Goal: Information Seeking & Learning: Learn about a topic

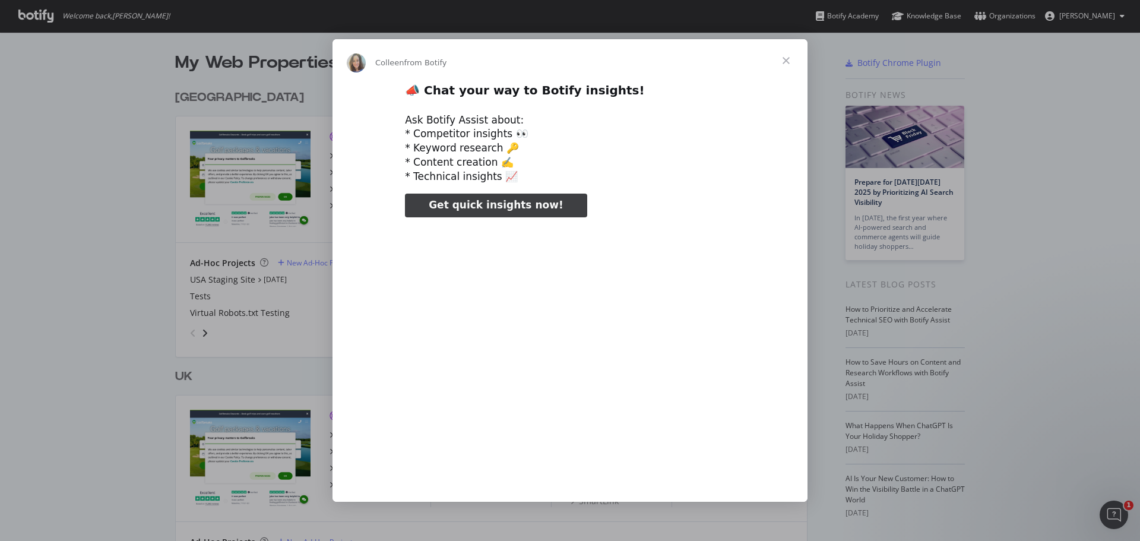
type input "159409"
click at [785, 62] on span "Close" at bounding box center [785, 60] width 43 height 43
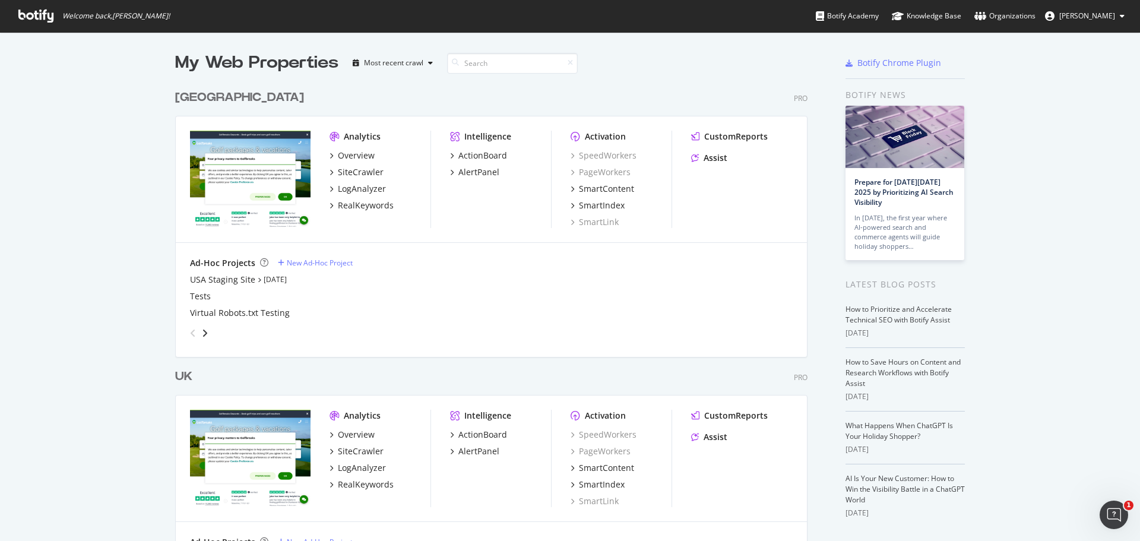
click at [187, 100] on div "[GEOGRAPHIC_DATA]" at bounding box center [239, 97] width 129 height 17
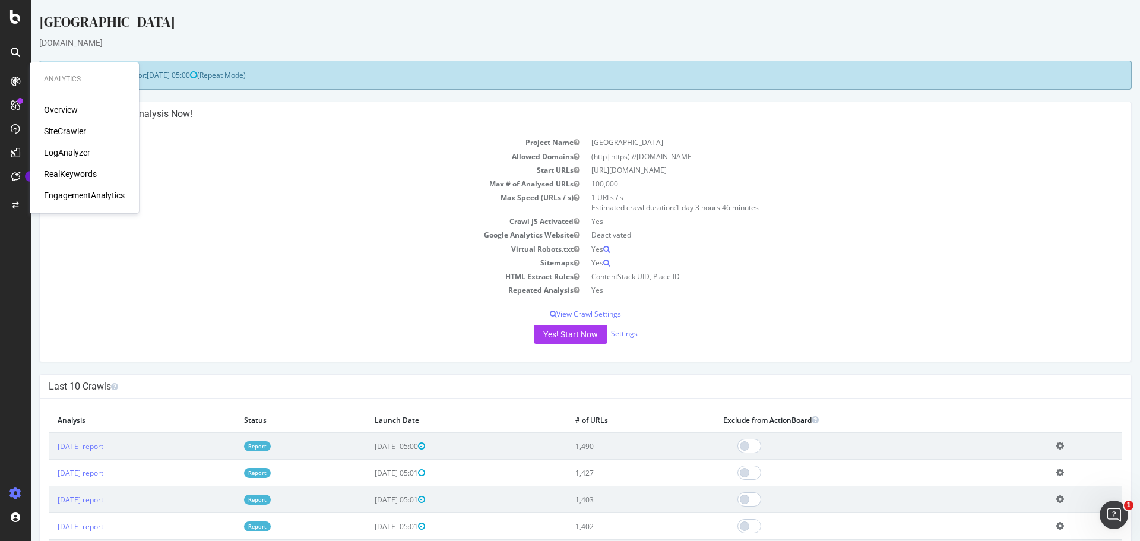
click at [65, 129] on div "SiteCrawler" at bounding box center [65, 131] width 42 height 12
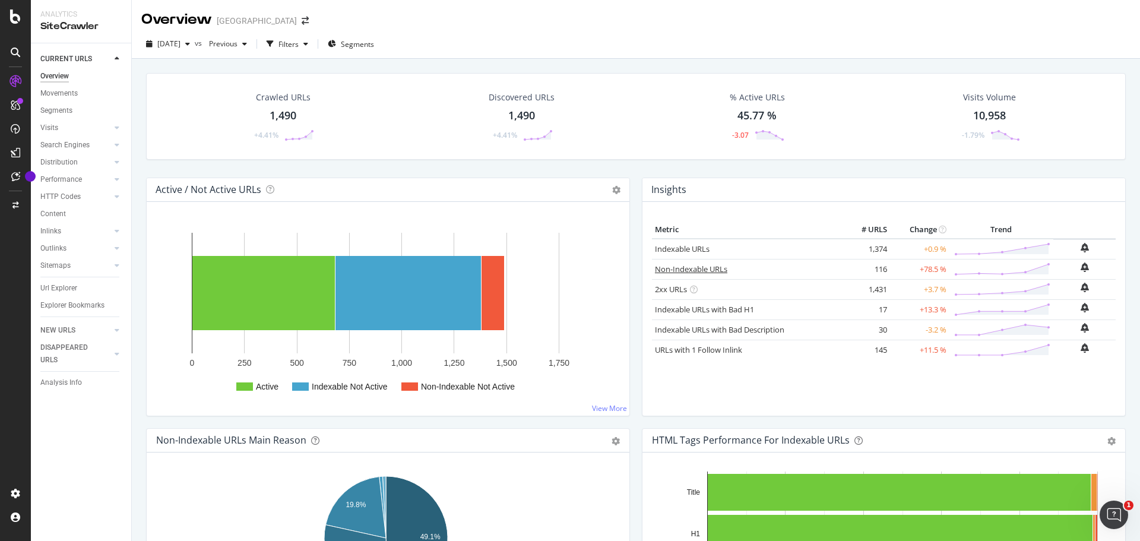
click at [664, 266] on link "Non-Indexable URLs" at bounding box center [691, 269] width 72 height 11
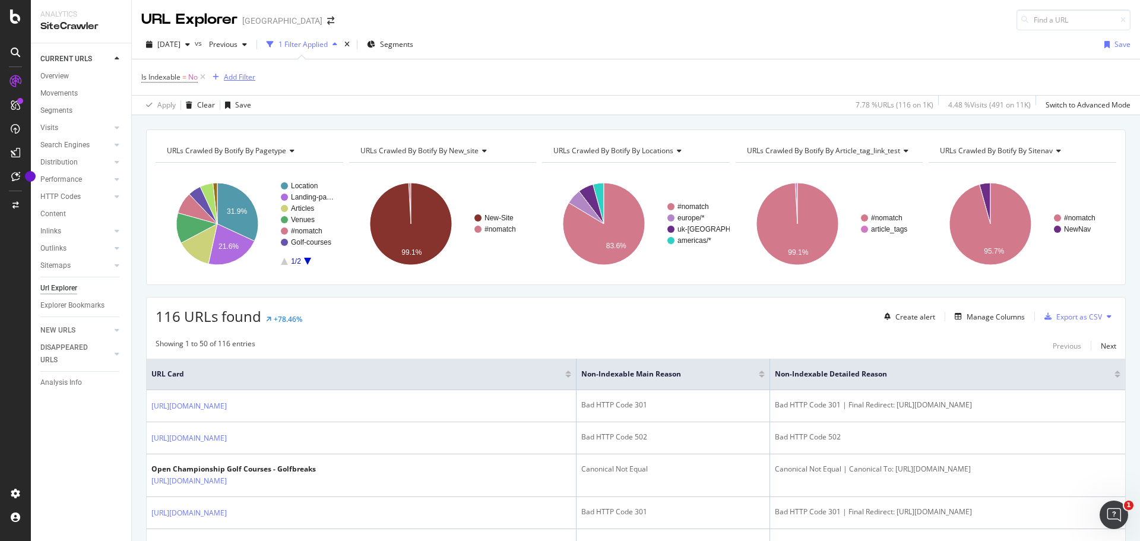
click at [242, 82] on div "Add Filter" at bounding box center [239, 77] width 31 height 10
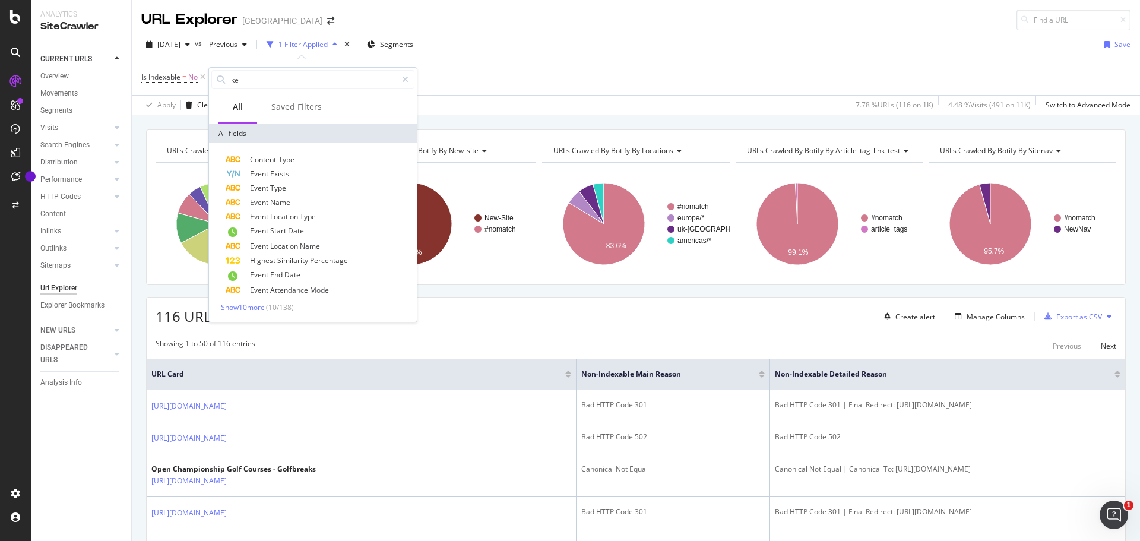
type input "k"
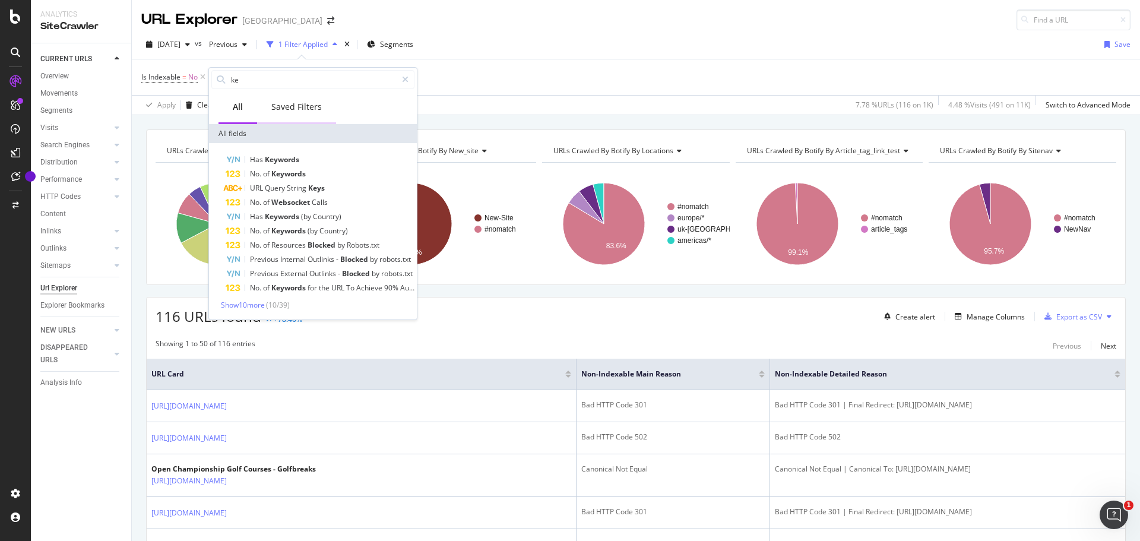
type input "k"
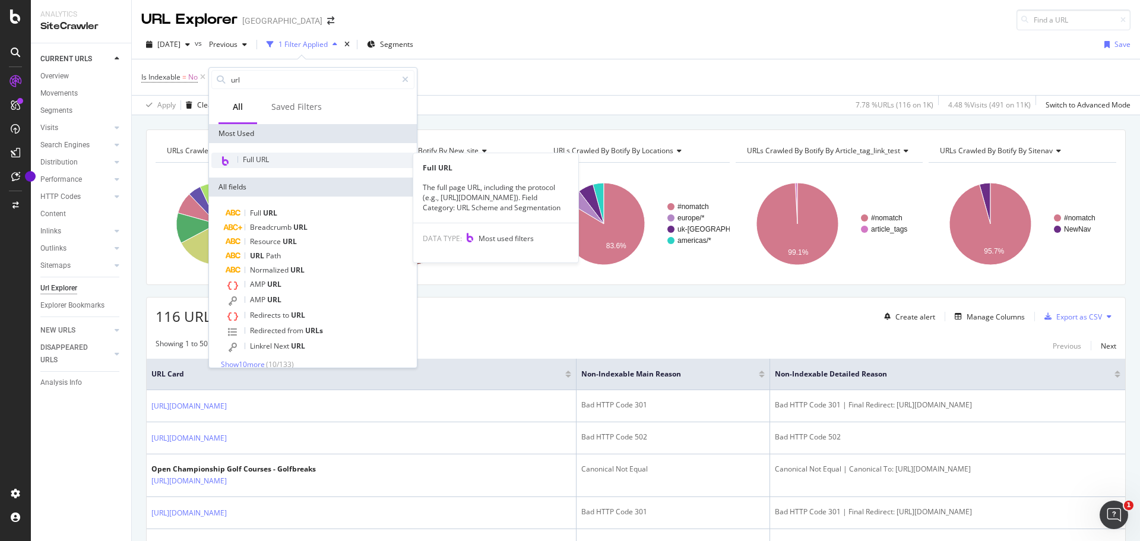
type input "url"
click at [264, 158] on span "Full URL" at bounding box center [256, 159] width 26 height 10
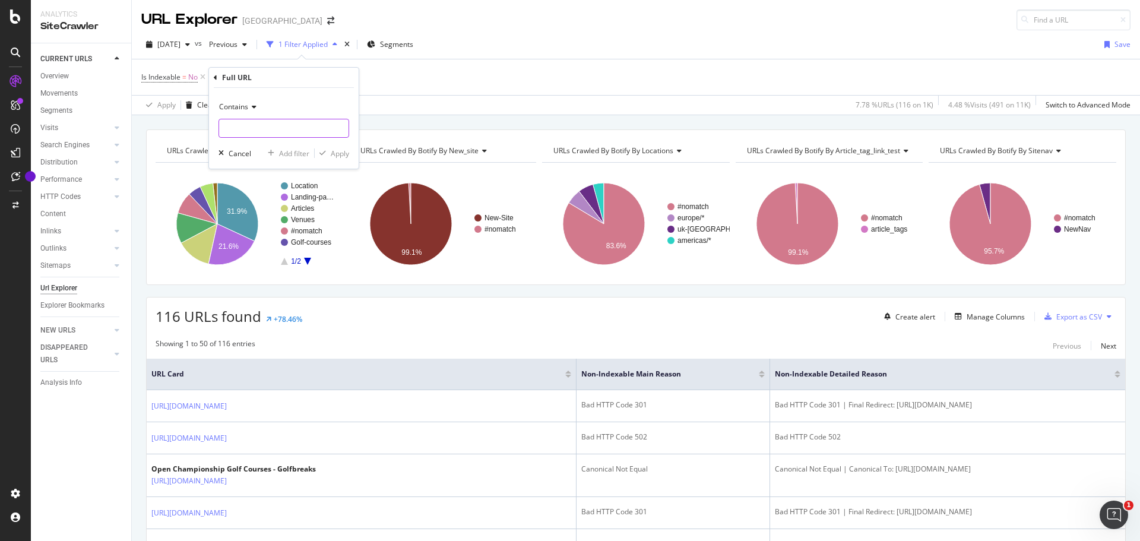
click at [262, 134] on input "text" at bounding box center [283, 128] width 129 height 19
type input "kent"
click at [326, 151] on div "button" at bounding box center [323, 153] width 16 height 7
